Goal: Information Seeking & Learning: Learn about a topic

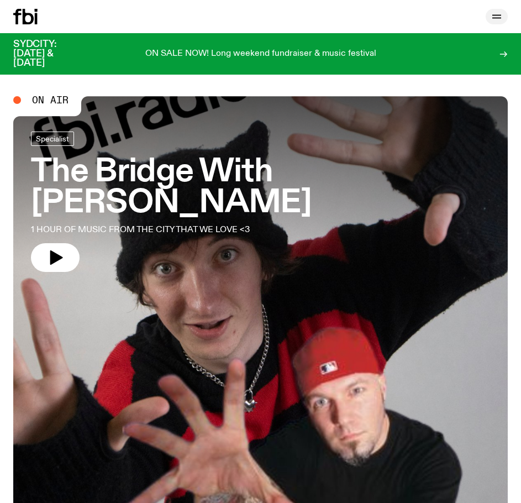
click at [499, 18] on icon "button" at bounding box center [496, 18] width 9 height 0
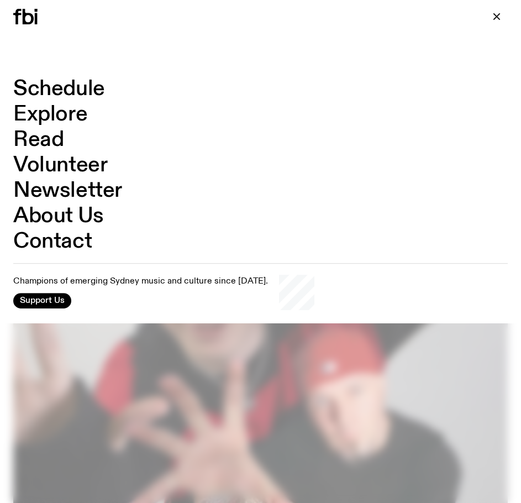
click at [60, 91] on link "Schedule" at bounding box center [59, 88] width 92 height 21
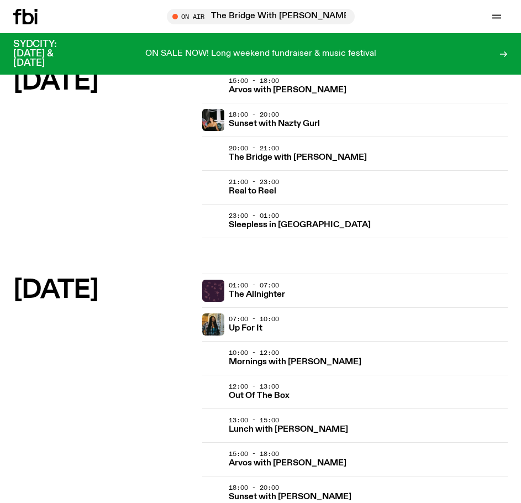
scroll to position [1105, 0]
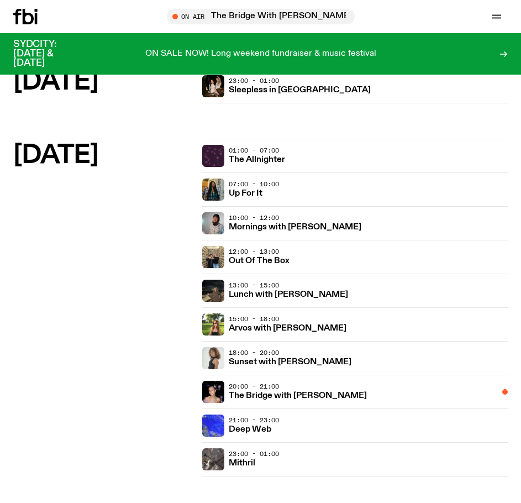
click at [25, 6] on div "Schedule Explore Read Volunteer Newsletter On Air The Bridge With [PERSON_NAME]…" at bounding box center [260, 16] width 521 height 33
click at [25, 8] on div "Schedule Explore Read Volunteer Newsletter On Air The Bridge With [PERSON_NAME]…" at bounding box center [260, 16] width 521 height 33
click at [25, 11] on icon at bounding box center [25, 16] width 24 height 15
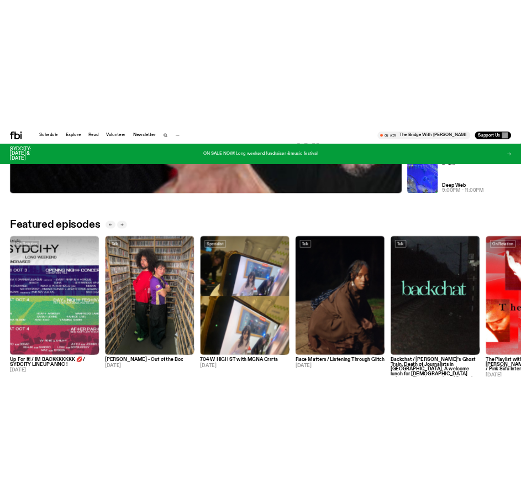
scroll to position [552, 0]
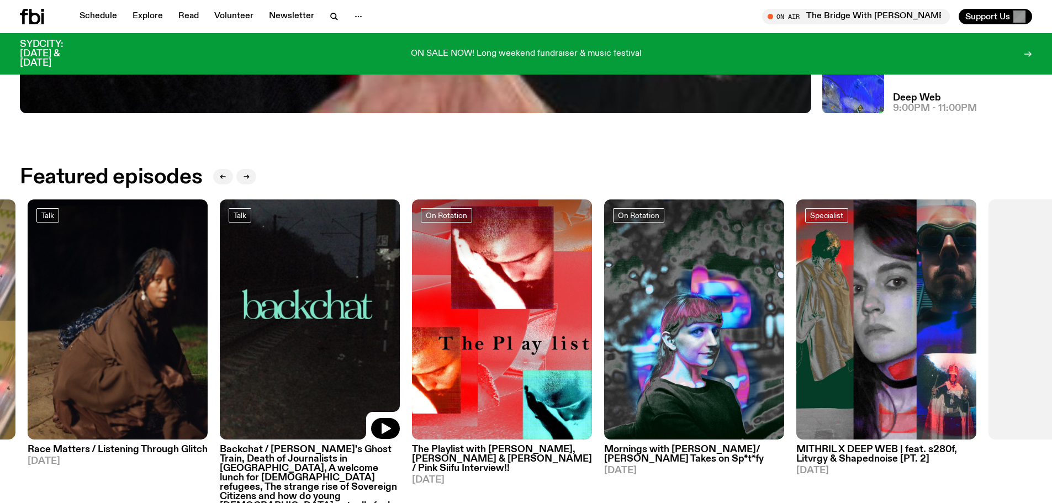
drag, startPoint x: 875, startPoint y: 389, endPoint x: 307, endPoint y: 398, distance: 569.0
click at [307, 398] on img at bounding box center [310, 319] width 180 height 240
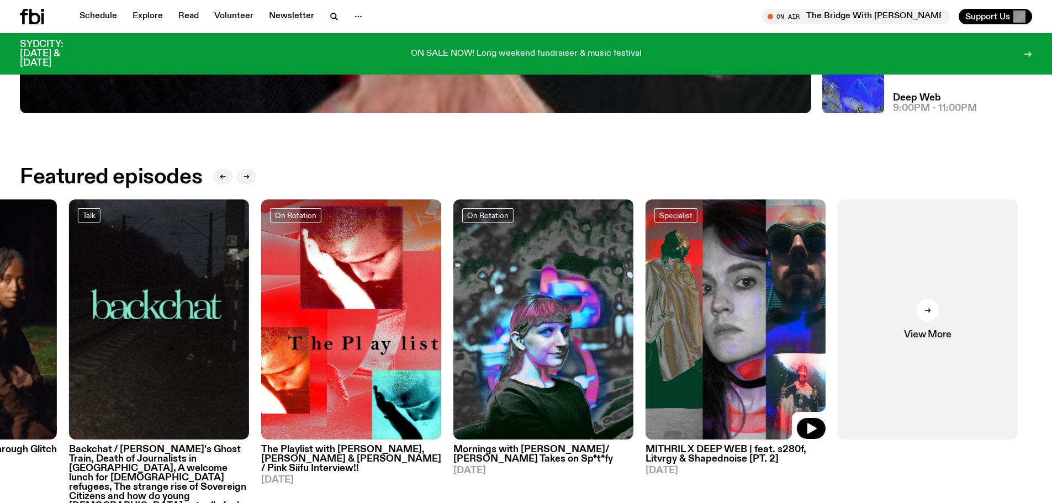
drag, startPoint x: 834, startPoint y: 365, endPoint x: 1060, endPoint y: 375, distance: 226.1
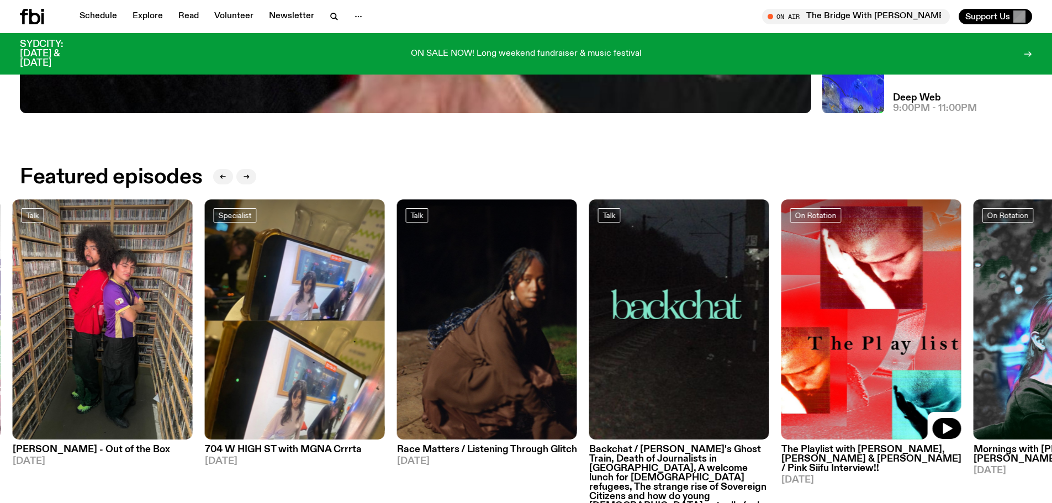
drag, startPoint x: 607, startPoint y: 341, endPoint x: 1060, endPoint y: 425, distance: 460.5
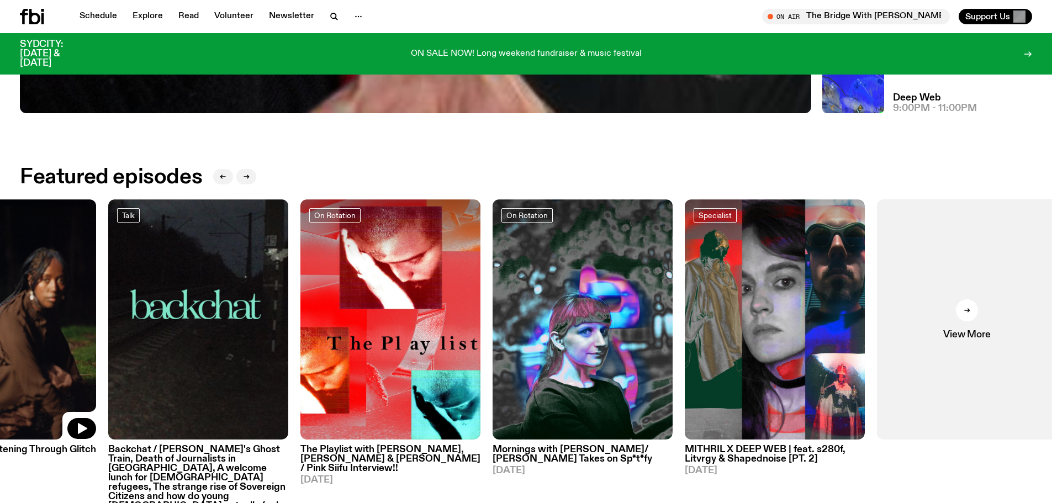
drag, startPoint x: 487, startPoint y: 376, endPoint x: 2, endPoint y: 376, distance: 485.5
click at [2, 376] on img at bounding box center [6, 319] width 180 height 240
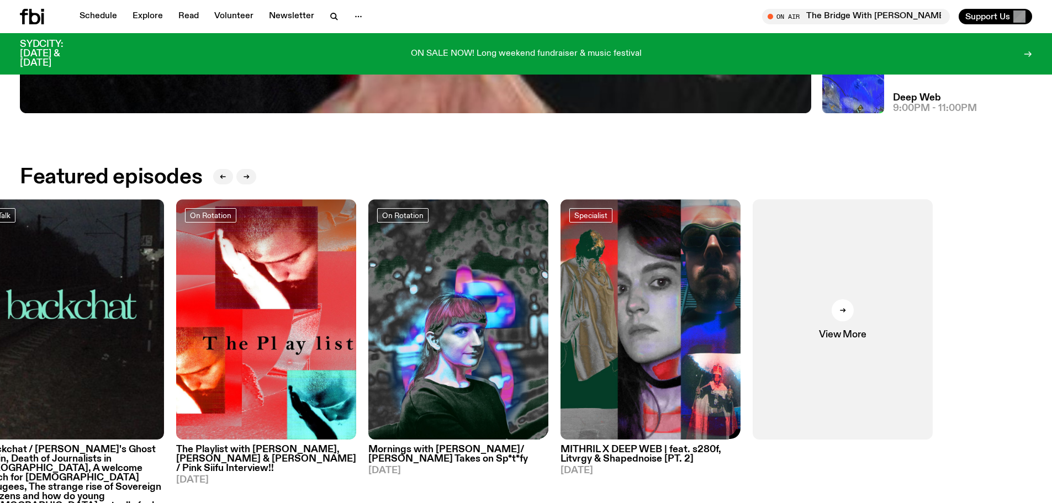
drag, startPoint x: 553, startPoint y: 325, endPoint x: 1060, endPoint y: 304, distance: 507.5
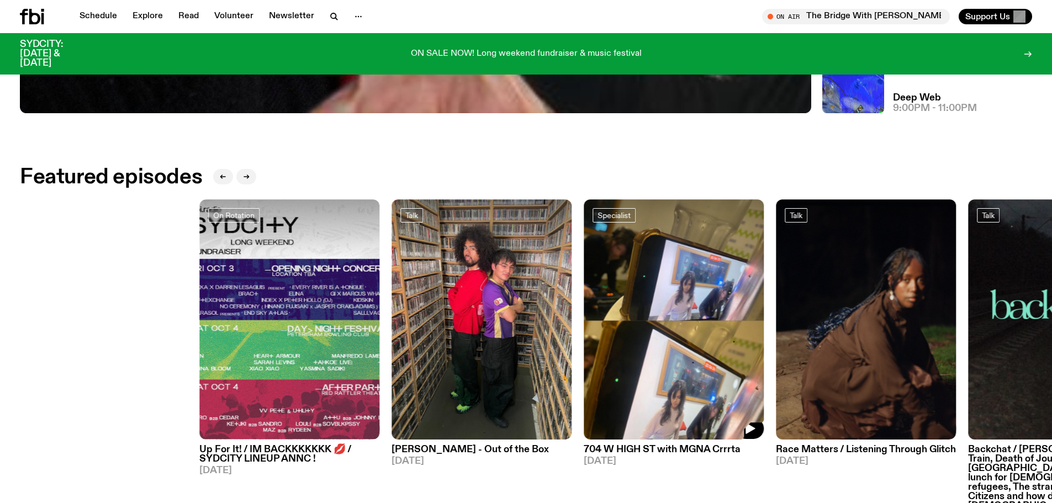
drag, startPoint x: 336, startPoint y: 295, endPoint x: 985, endPoint y: 280, distance: 649.2
click at [520, 276] on div "On Rotation Up For It! / IM BACKKKKKKK 💋 / SYDCITY LINEUP ANNC ! [DATE] Talk [P…" at bounding box center [526, 370] width 1012 height 342
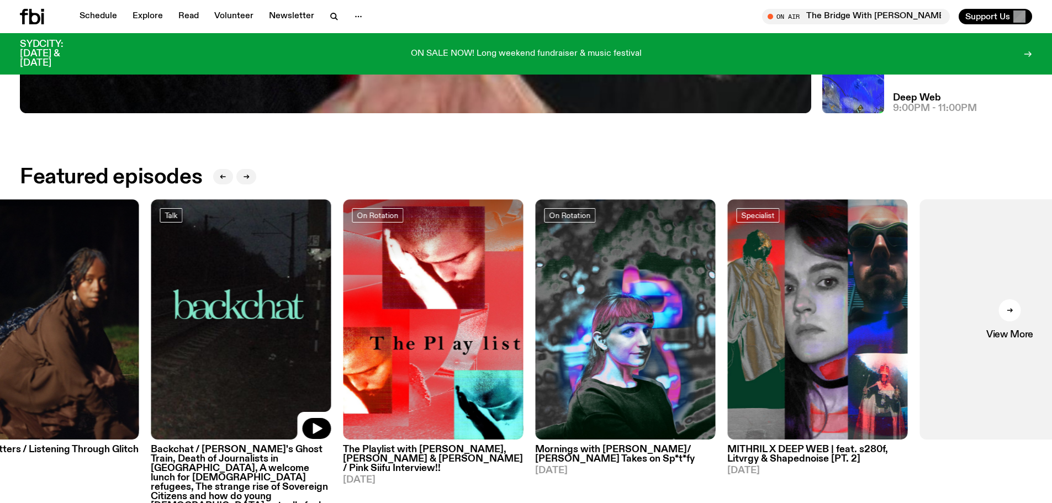
drag, startPoint x: 896, startPoint y: 291, endPoint x: 221, endPoint y: 296, distance: 675.0
click at [221, 296] on img at bounding box center [241, 319] width 180 height 240
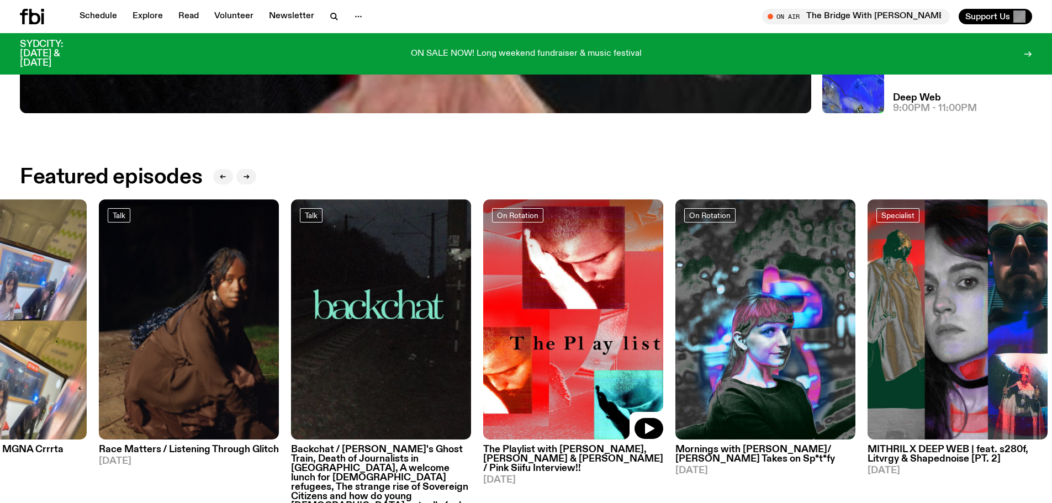
drag, startPoint x: 420, startPoint y: 228, endPoint x: 500, endPoint y: 241, distance: 81.8
click at [500, 241] on div at bounding box center [573, 229] width 180 height 60
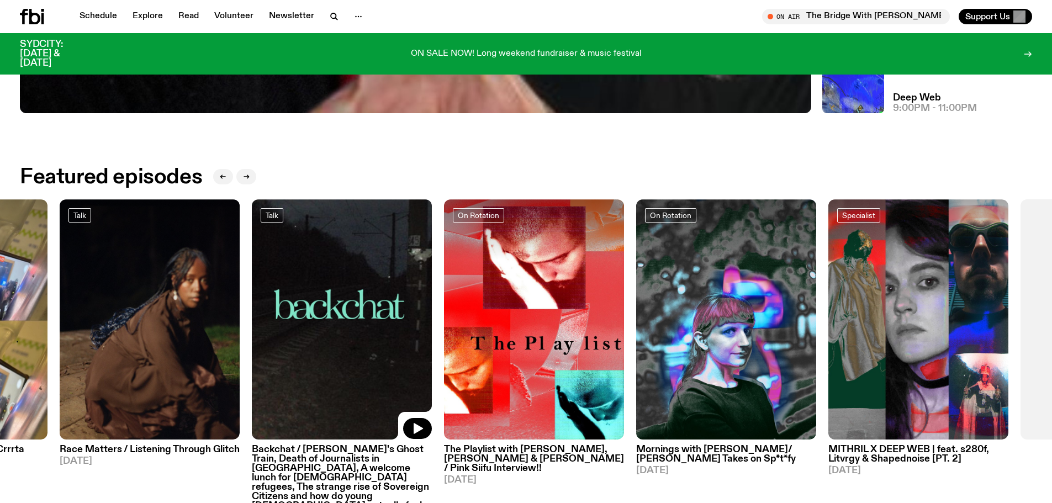
drag, startPoint x: 426, startPoint y: 252, endPoint x: 919, endPoint y: 246, distance: 492.7
click at [520, 247] on div "On Rotation Up For It! / IM BACKKKKKKK 💋 / SYDCITY LINEUP ANNC ! [DATE] Talk [P…" at bounding box center [526, 370] width 1012 height 342
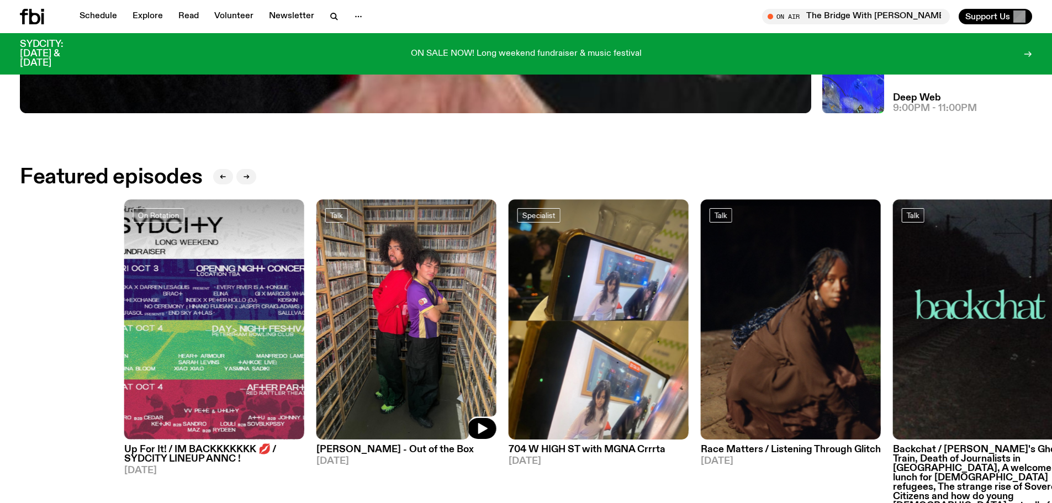
drag, startPoint x: 355, startPoint y: 270, endPoint x: 617, endPoint y: 267, distance: 262.4
click at [520, 272] on div "On Rotation Up For It! / IM BACKKKKKKK 💋 / SYDCITY LINEUP ANNC ! [DATE] Talk [P…" at bounding box center [526, 370] width 1012 height 342
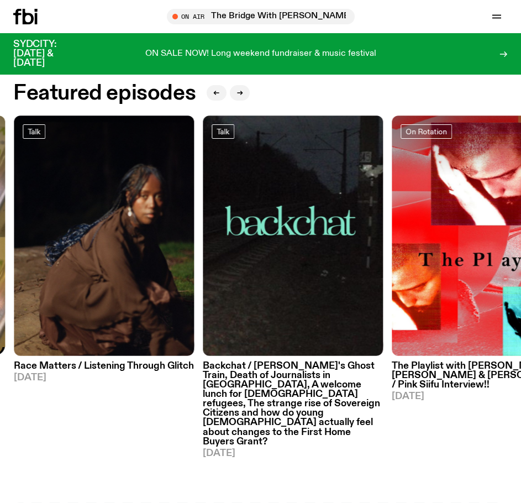
drag, startPoint x: 397, startPoint y: 227, endPoint x: -300, endPoint y: 227, distance: 697.6
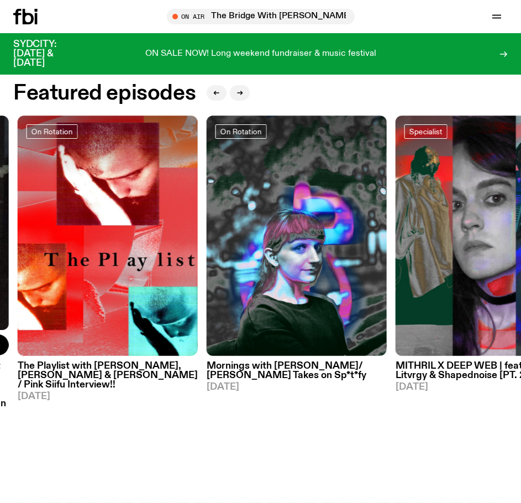
drag, startPoint x: 371, startPoint y: 251, endPoint x: -266, endPoint y: 246, distance: 636.3
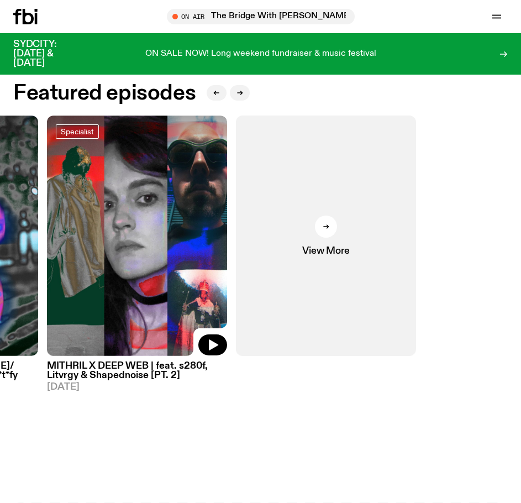
drag, startPoint x: 401, startPoint y: 255, endPoint x: 529, endPoint y: 368, distance: 171.0
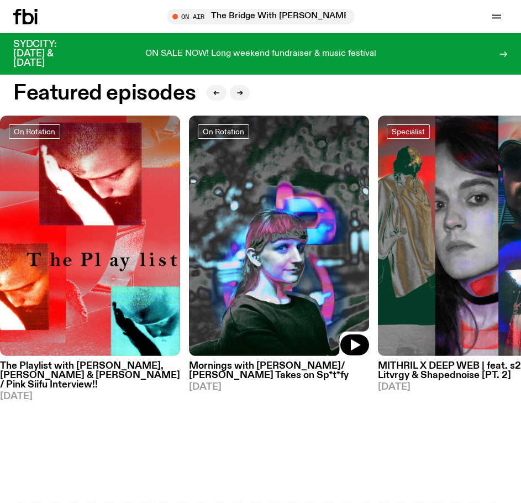
drag, startPoint x: 257, startPoint y: 272, endPoint x: 465, endPoint y: 250, distance: 208.8
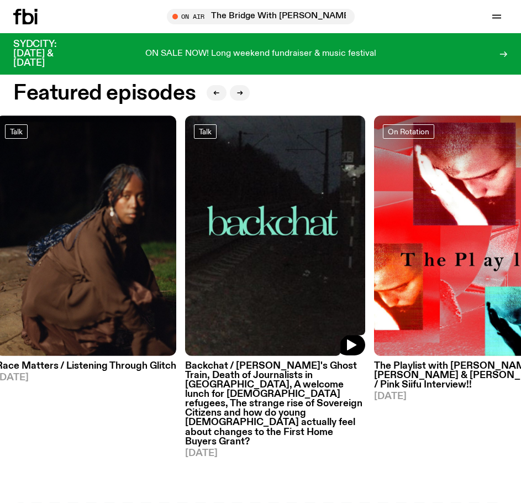
drag, startPoint x: 310, startPoint y: 210, endPoint x: 475, endPoint y: 195, distance: 165.3
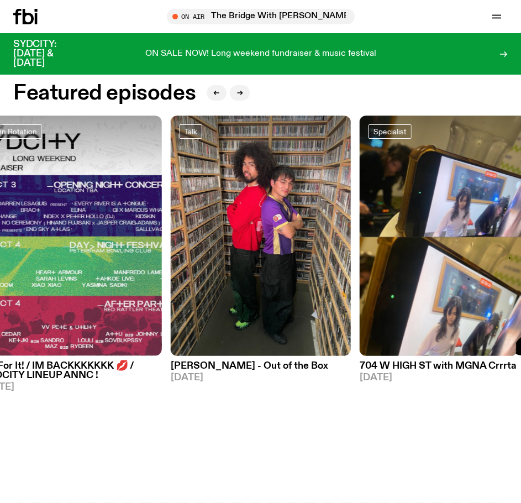
drag, startPoint x: 257, startPoint y: 225, endPoint x: 529, endPoint y: 183, distance: 275.0
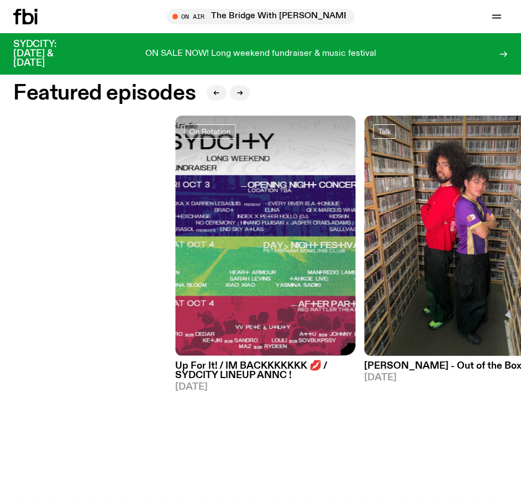
drag, startPoint x: 163, startPoint y: 177, endPoint x: 529, endPoint y: 173, distance: 365.7
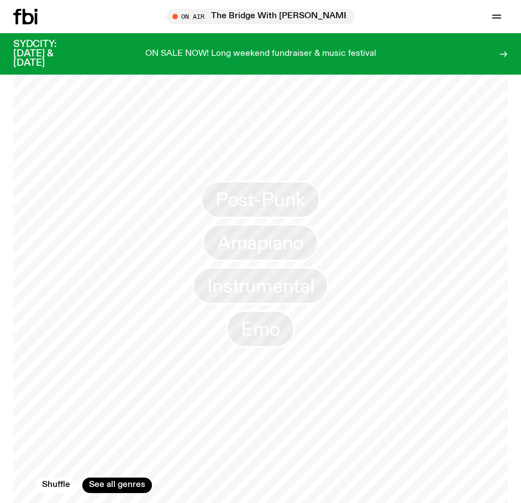
scroll to position [994, 0]
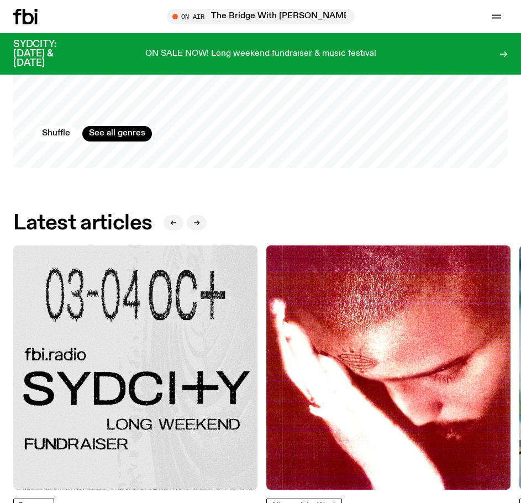
scroll to position [1547, 0]
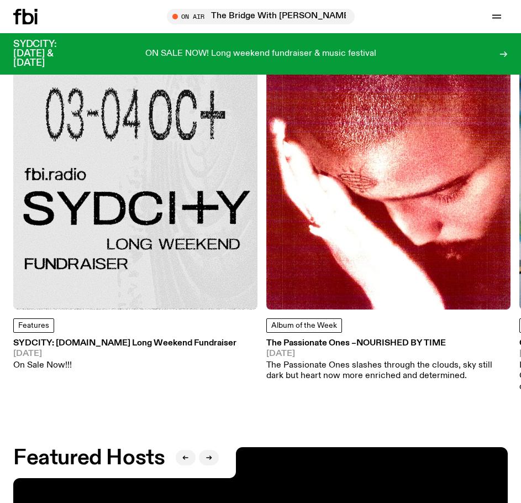
drag, startPoint x: 217, startPoint y: 416, endPoint x: 220, endPoint y: 441, distance: 25.7
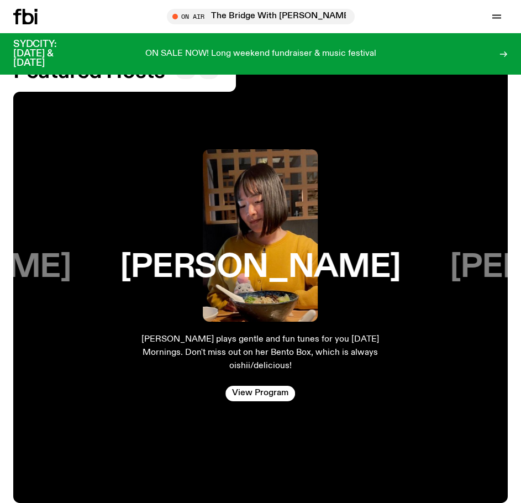
scroll to position [2007, 0]
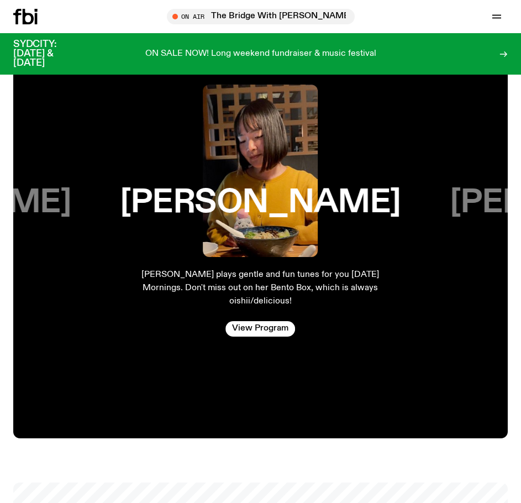
drag, startPoint x: 249, startPoint y: 415, endPoint x: 251, endPoint y: 427, distance: 12.4
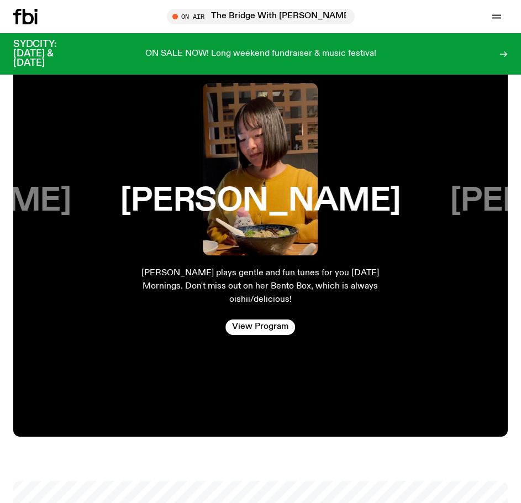
scroll to position [1848, 0]
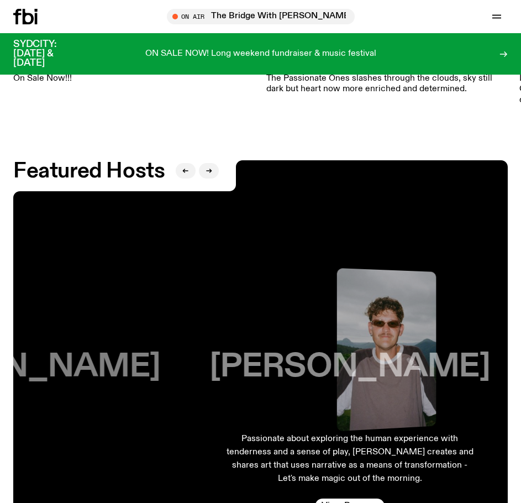
drag, startPoint x: 417, startPoint y: 333, endPoint x: 100, endPoint y: 388, distance: 321.8
click at [100, 388] on div "[PERSON_NAME] plays gentle and fun tunes for you [DATE] Mornings. Don't miss ou…" at bounding box center [20, 381] width 330 height 283
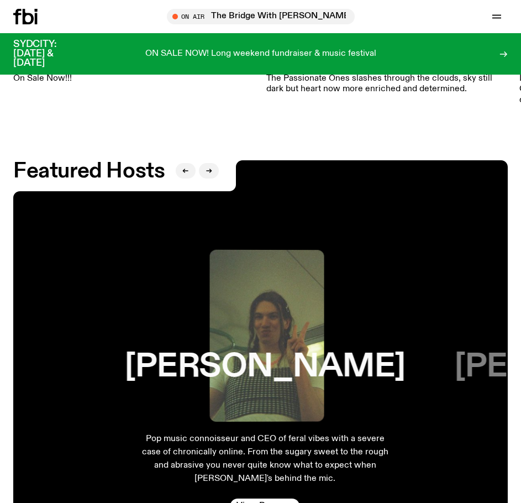
drag, startPoint x: 387, startPoint y: 338, endPoint x: -29, endPoint y: 360, distance: 416.5
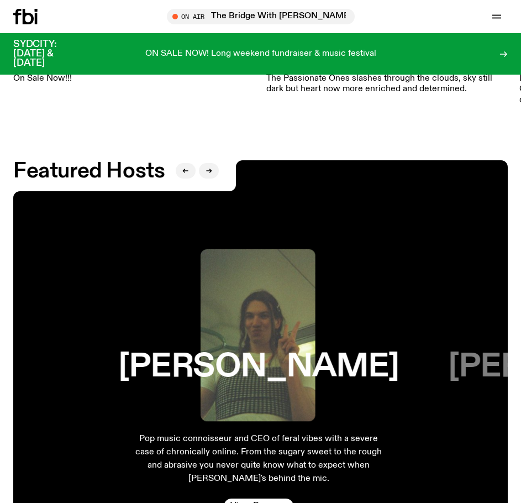
drag, startPoint x: 197, startPoint y: 347, endPoint x: 194, endPoint y: 404, distance: 57.5
click at [194, 404] on div "[PERSON_NAME] Pop music connoisseur and CEO of feral vibes with a severe case o…" at bounding box center [259, 381] width 330 height 283
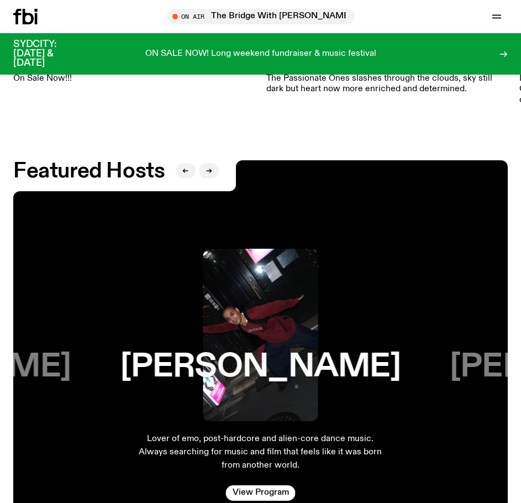
drag, startPoint x: 225, startPoint y: 368, endPoint x: 360, endPoint y: 364, distance: 135.4
click at [348, 364] on div "[PERSON_NAME]" at bounding box center [260, 335] width 312 height 172
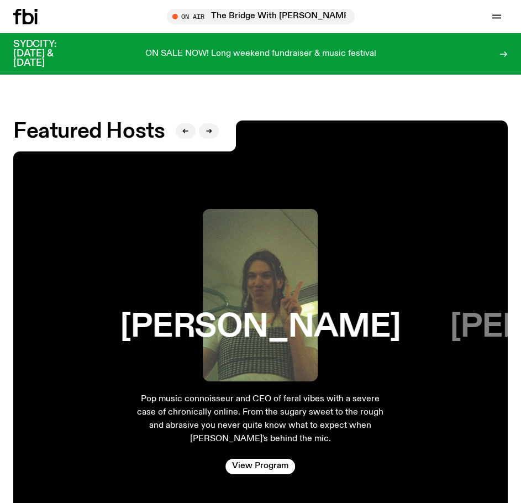
scroll to position [1903, 0]
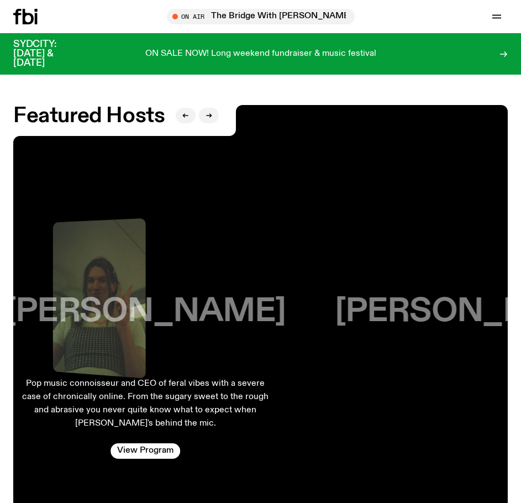
drag, startPoint x: 399, startPoint y: 332, endPoint x: 268, endPoint y: 351, distance: 132.2
click at [267, 352] on div "[PERSON_NAME] Pop music connoisseur and CEO of feral vibes with a severe case o…" at bounding box center [146, 325] width 330 height 283
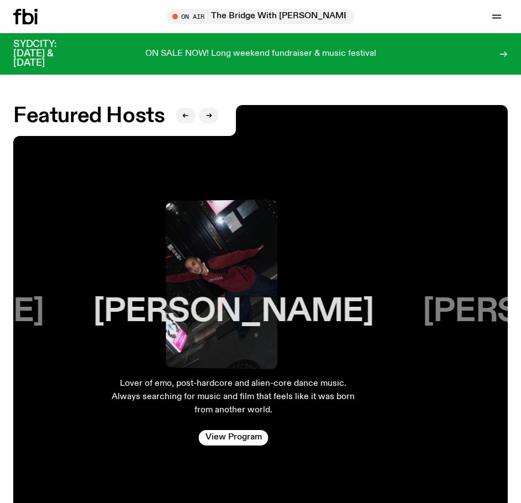
drag, startPoint x: 322, startPoint y: 346, endPoint x: 160, endPoint y: 349, distance: 162.4
click at [160, 349] on div "[PERSON_NAME] Lover of emo, post-hardcore and alien-core dance music. Always se…" at bounding box center [233, 325] width 330 height 283
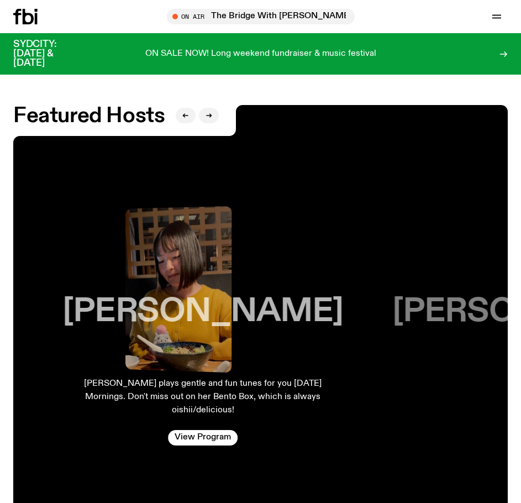
drag, startPoint x: 330, startPoint y: 337, endPoint x: 150, endPoint y: 349, distance: 179.8
click at [150, 349] on div "[PERSON_NAME] plays gentle and fun tunes for you [DATE] Mornings. Don't miss ou…" at bounding box center [203, 325] width 330 height 283
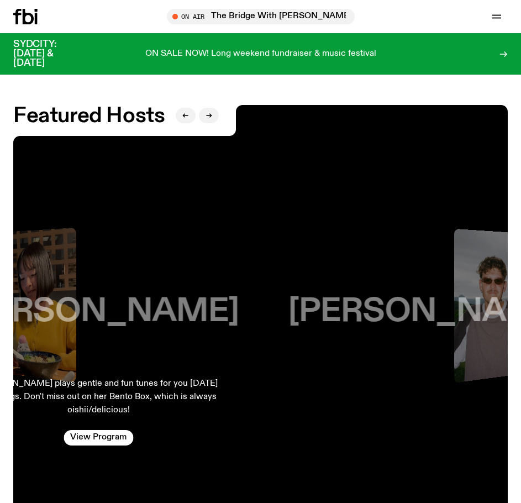
drag, startPoint x: 150, startPoint y: 349, endPoint x: 502, endPoint y: 329, distance: 352.4
click at [502, 329] on div "[PERSON_NAME] Passionate about exploring the human experience with tenderness a…" at bounding box center [428, 325] width 330 height 283
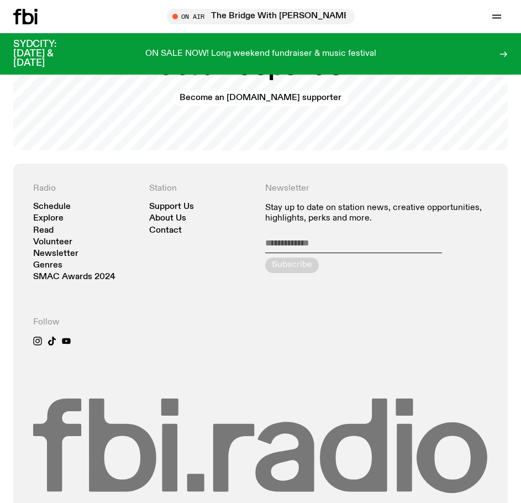
scroll to position [2543, 0]
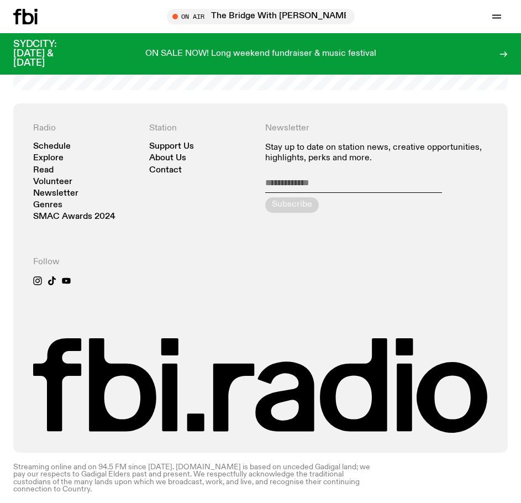
drag, startPoint x: 294, startPoint y: 356, endPoint x: 319, endPoint y: 275, distance: 85.4
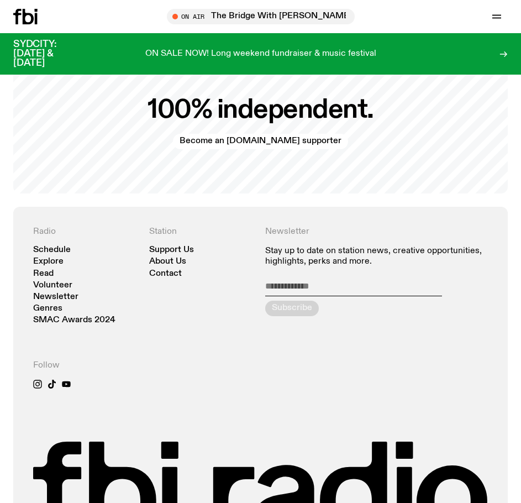
scroll to position [524, 0]
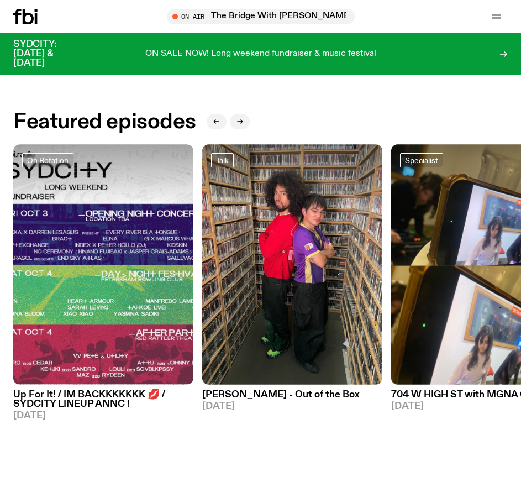
drag, startPoint x: 306, startPoint y: 299, endPoint x: 289, endPoint y: 2, distance: 297.6
